Goal: Find specific page/section: Find specific page/section

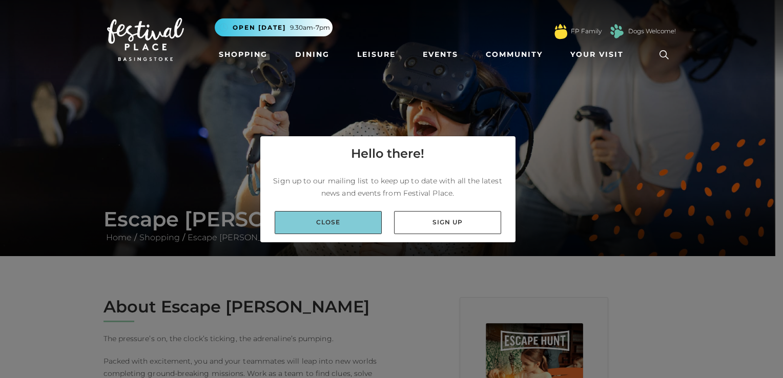
click at [318, 224] on link "Close" at bounding box center [328, 222] width 107 height 23
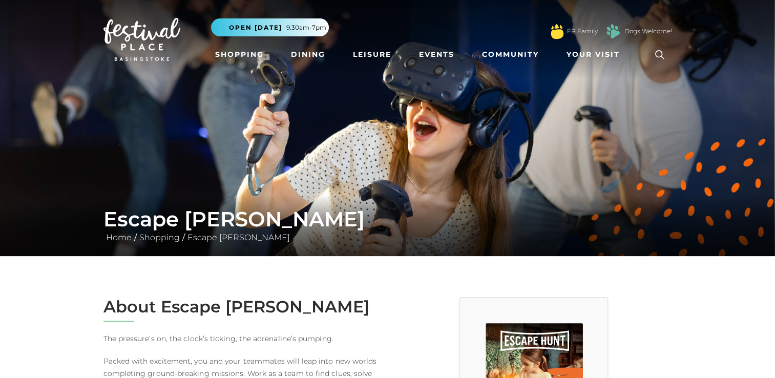
click at [318, 224] on h1 "Escape [PERSON_NAME]" at bounding box center [387, 219] width 568 height 25
click at [634, 159] on img at bounding box center [387, 128] width 775 height 256
click at [436, 54] on link "Events" at bounding box center [437, 54] width 44 height 19
